Goal: Task Accomplishment & Management: Use online tool/utility

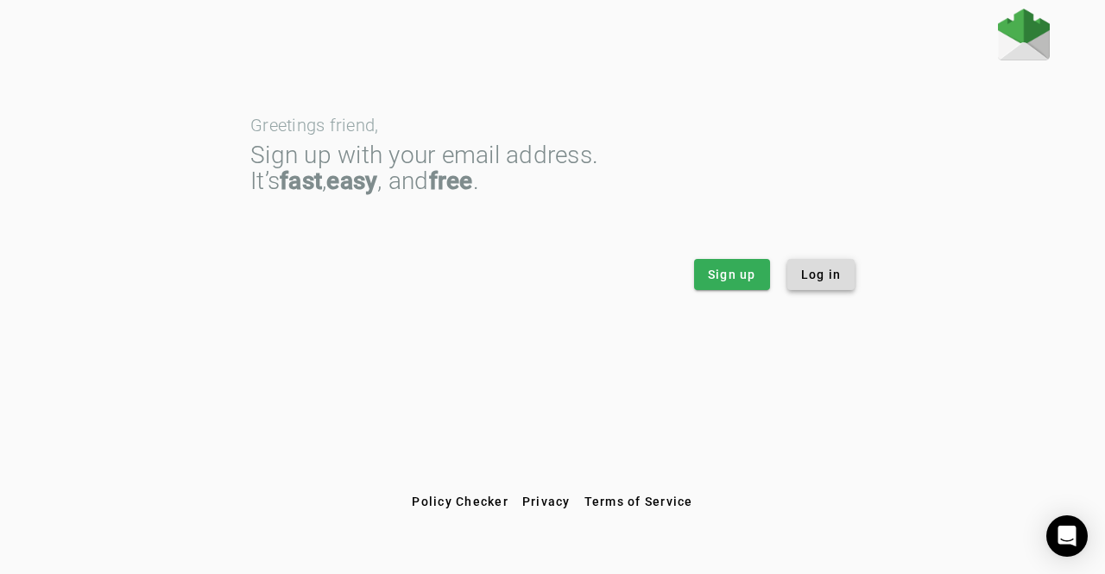
click at [825, 280] on span "Log in" at bounding box center [821, 274] width 41 height 17
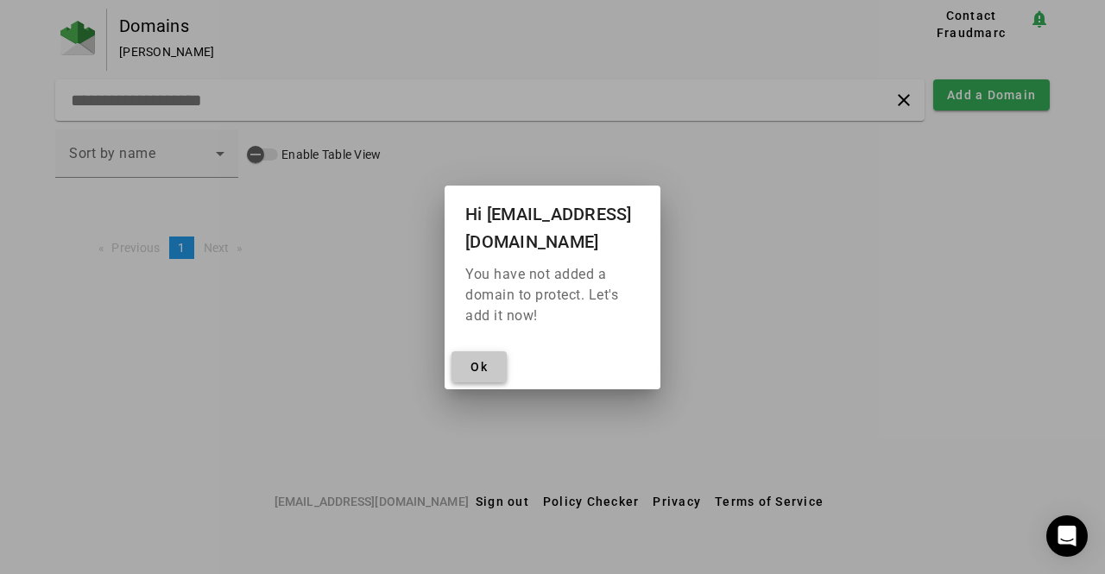
click at [487, 360] on span "Ok" at bounding box center [478, 367] width 17 height 14
